Goal: Obtain resource: Obtain resource

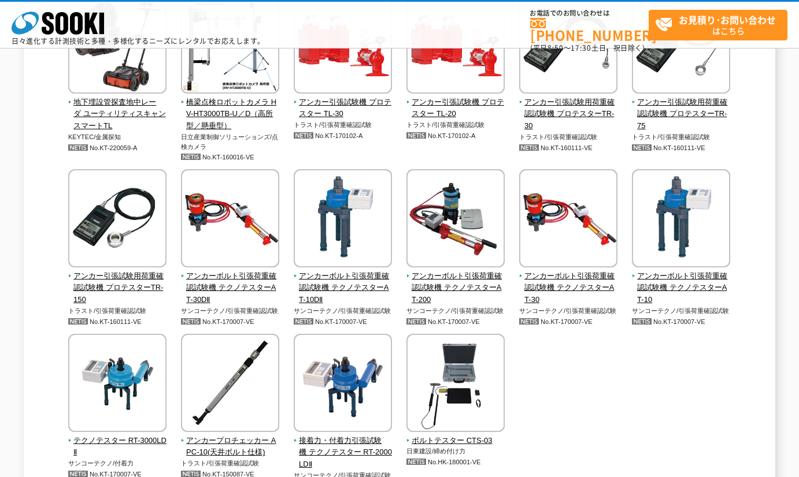
scroll to position [982, 0]
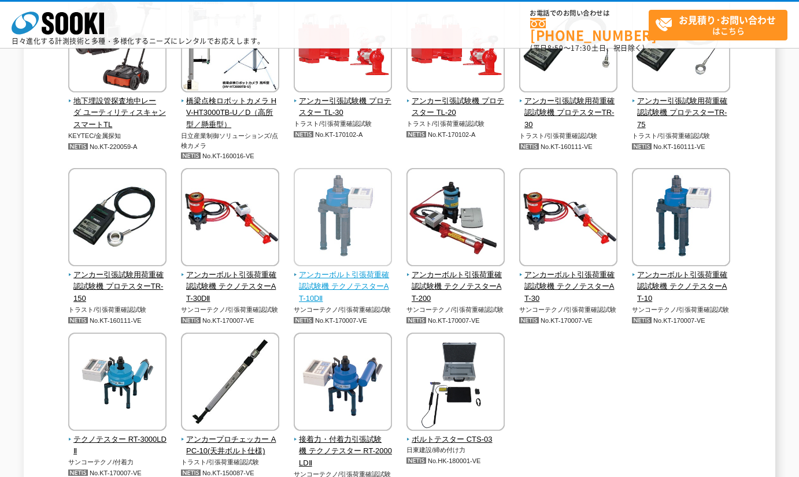
click at [321, 272] on span "アンカーボルト引張荷重確認試験機 テクノテスターAT-10DⅡ" at bounding box center [343, 287] width 99 height 36
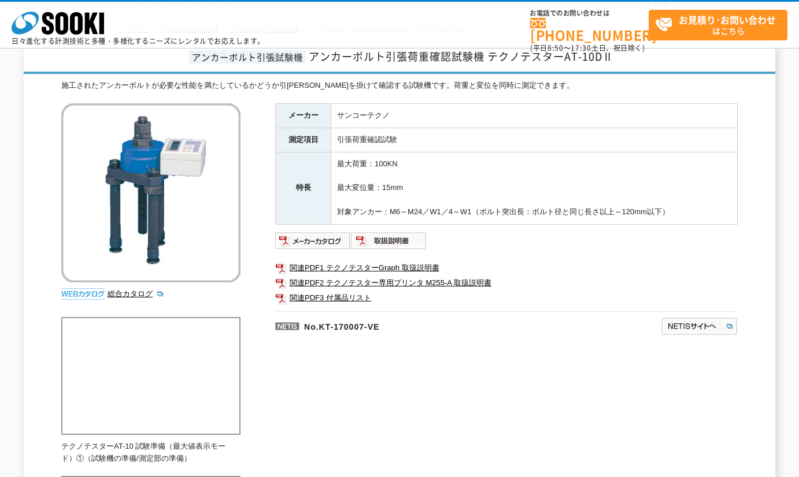
scroll to position [116, 0]
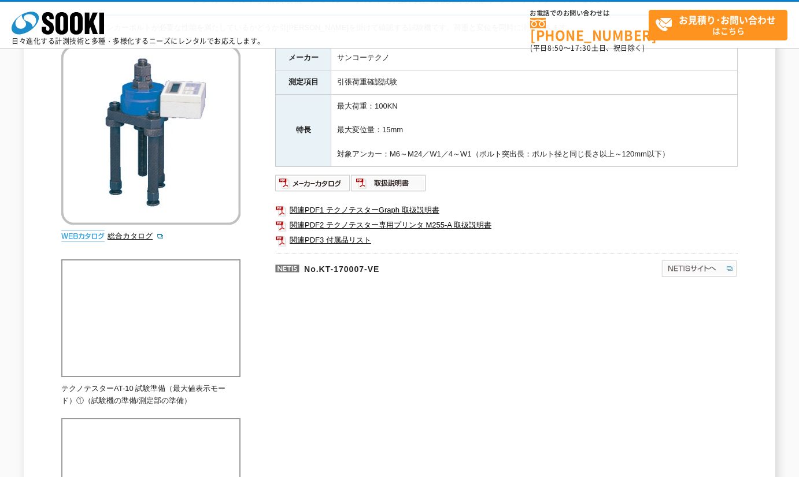
click at [671, 265] on img at bounding box center [698, 268] width 77 height 18
